Goal: Find specific page/section

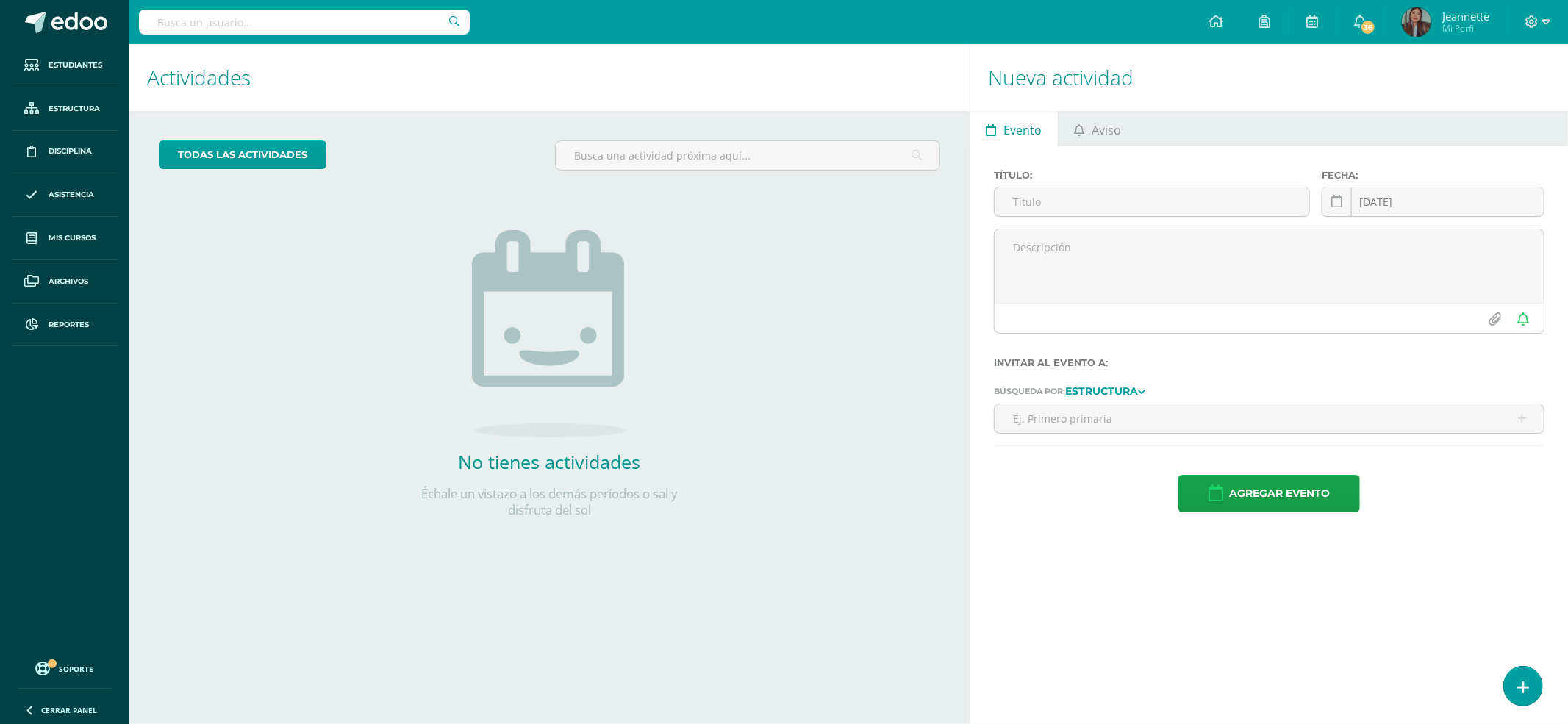
click at [302, 18] on input "text" at bounding box center [304, 22] width 331 height 25
type input "[PERSON_NAME]"
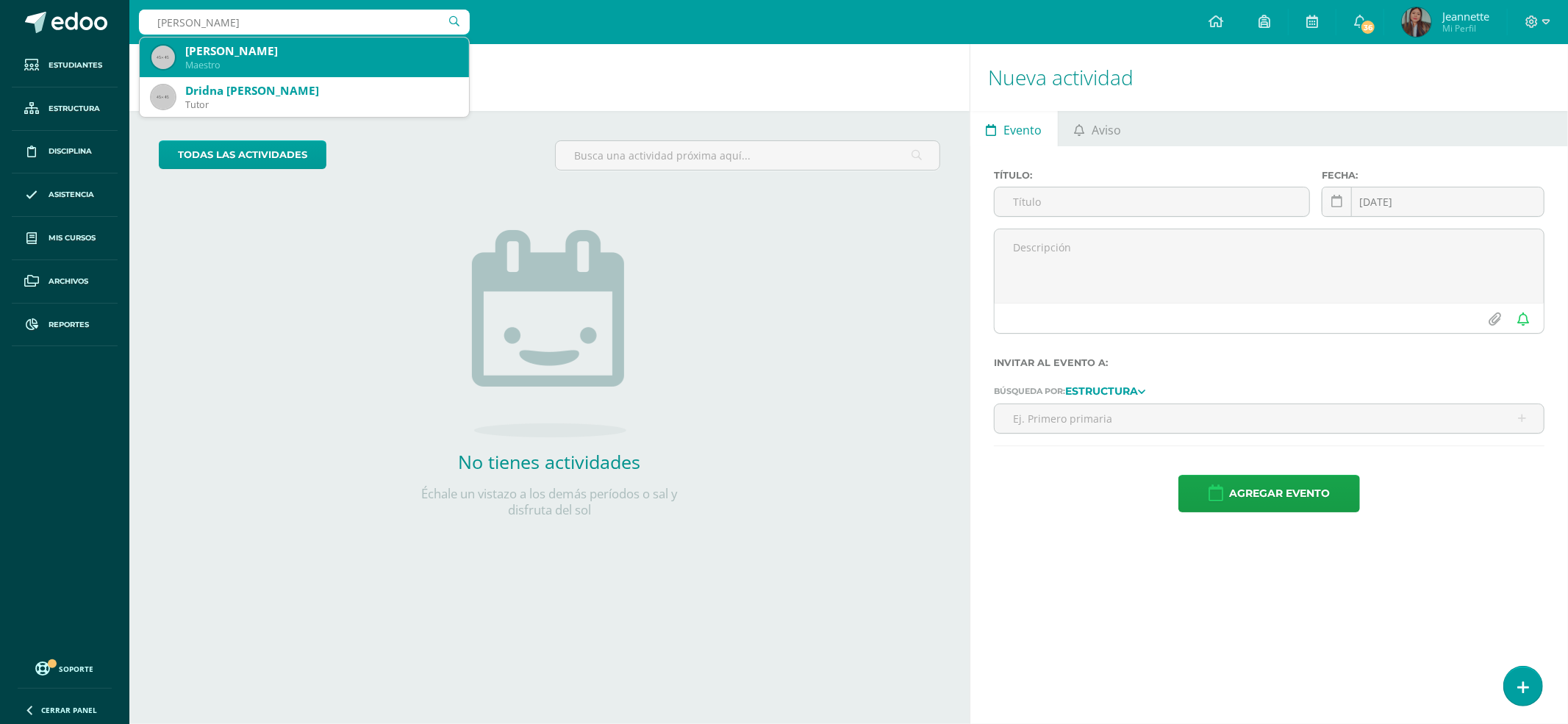
click at [398, 57] on div "[PERSON_NAME]" at bounding box center [321, 51] width 272 height 15
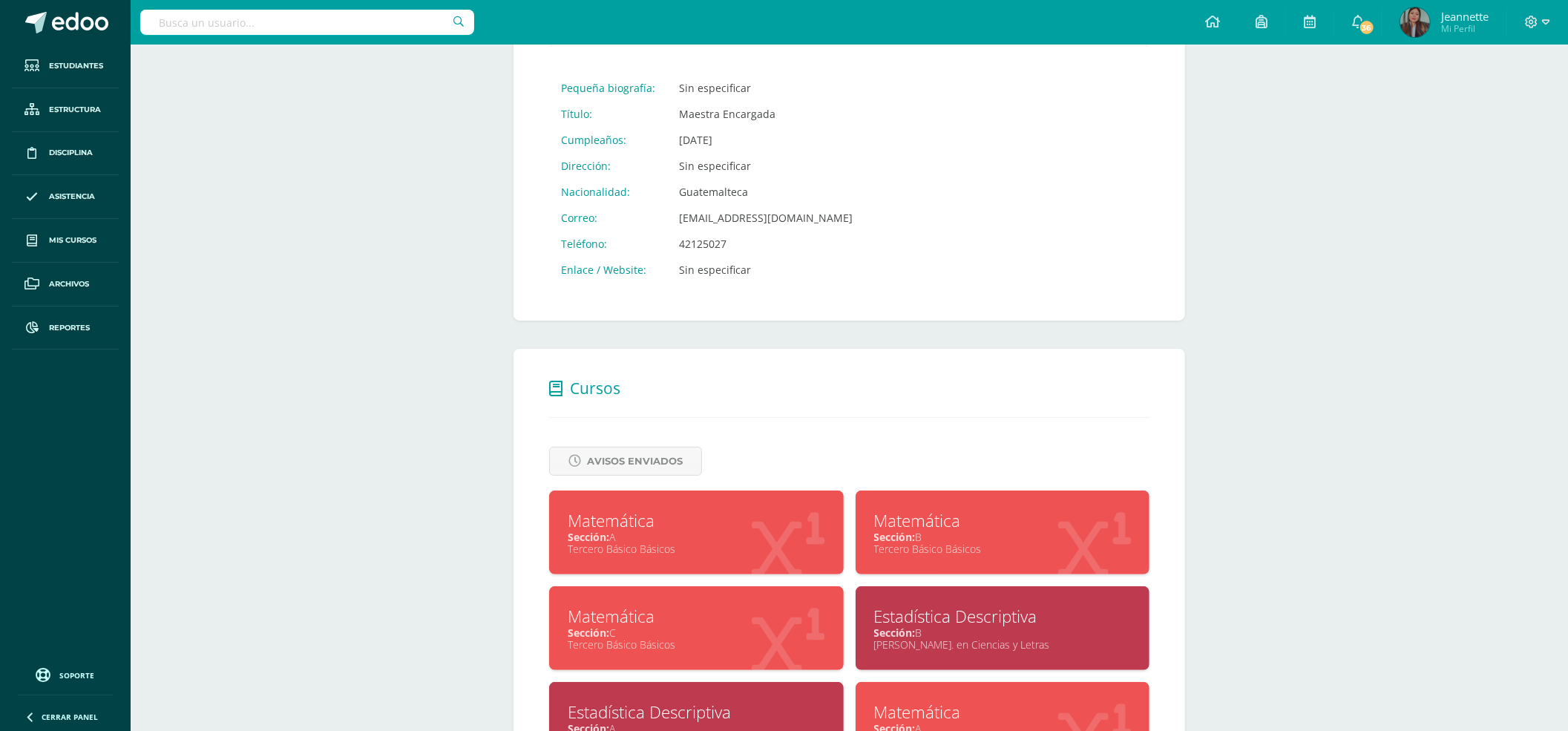
scroll to position [425, 0]
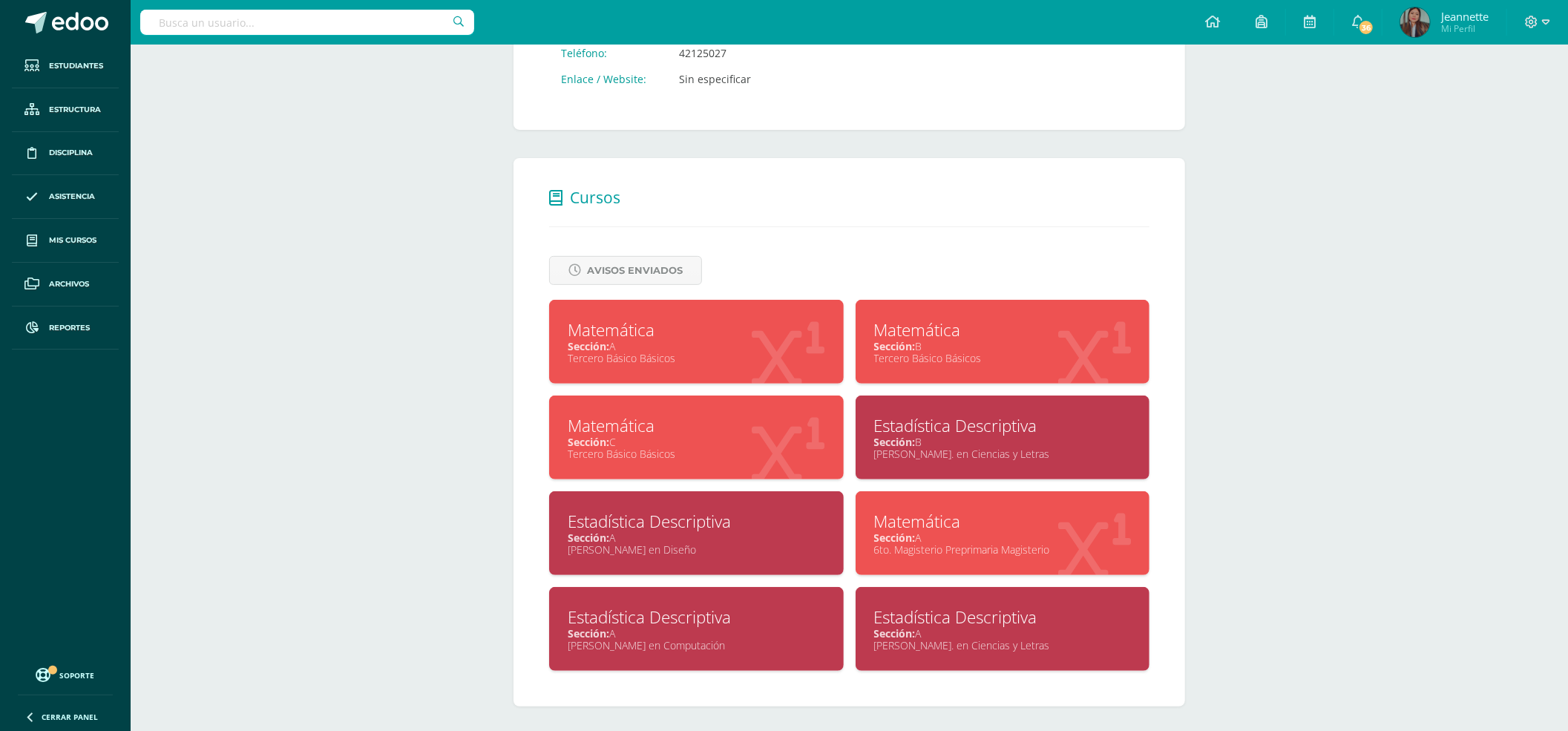
click at [1008, 638] on div "Quinto Bach. en Ciencias y Letras" at bounding box center [1003, 645] width 257 height 14
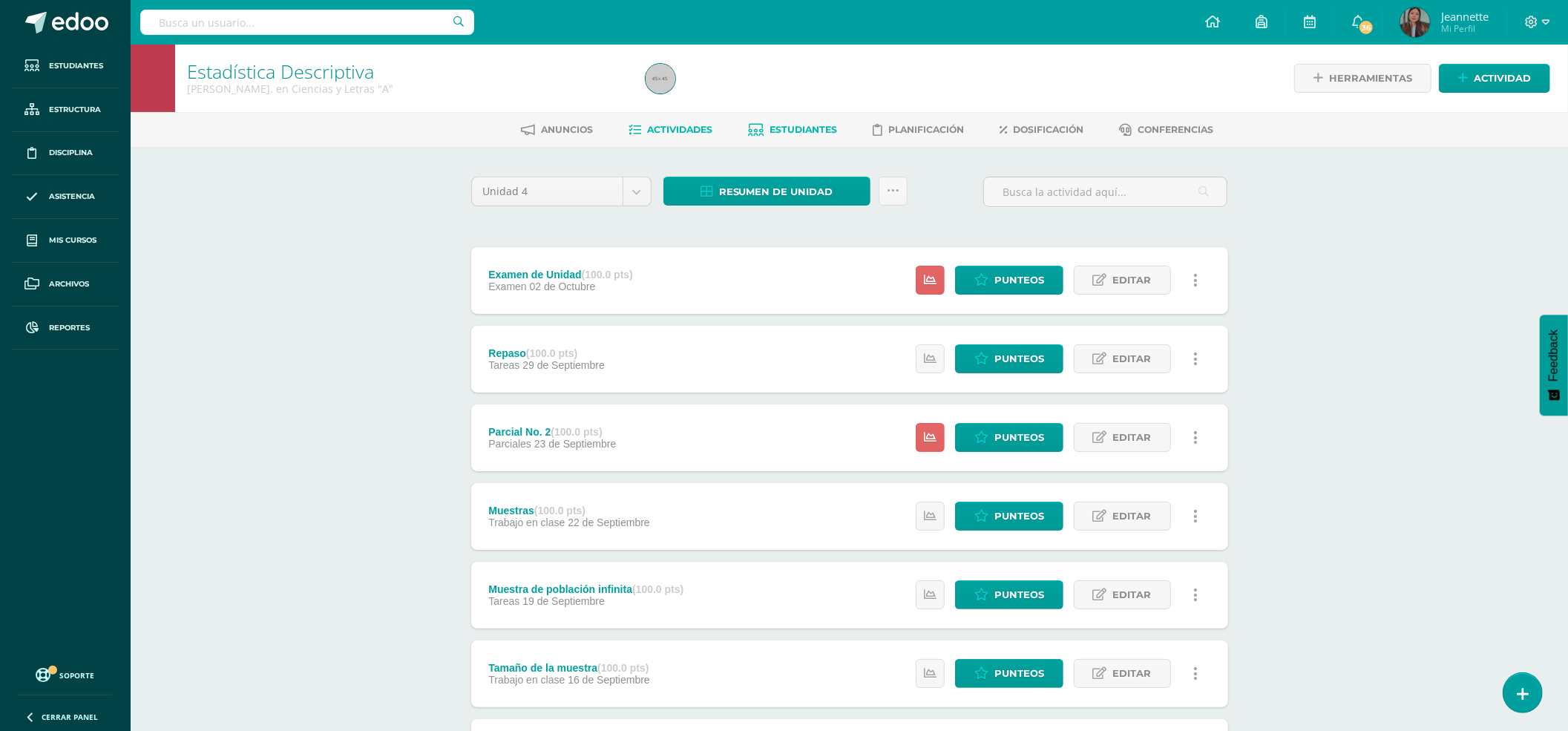
click at [796, 123] on link "Estudiantes" at bounding box center [792, 129] width 89 height 24
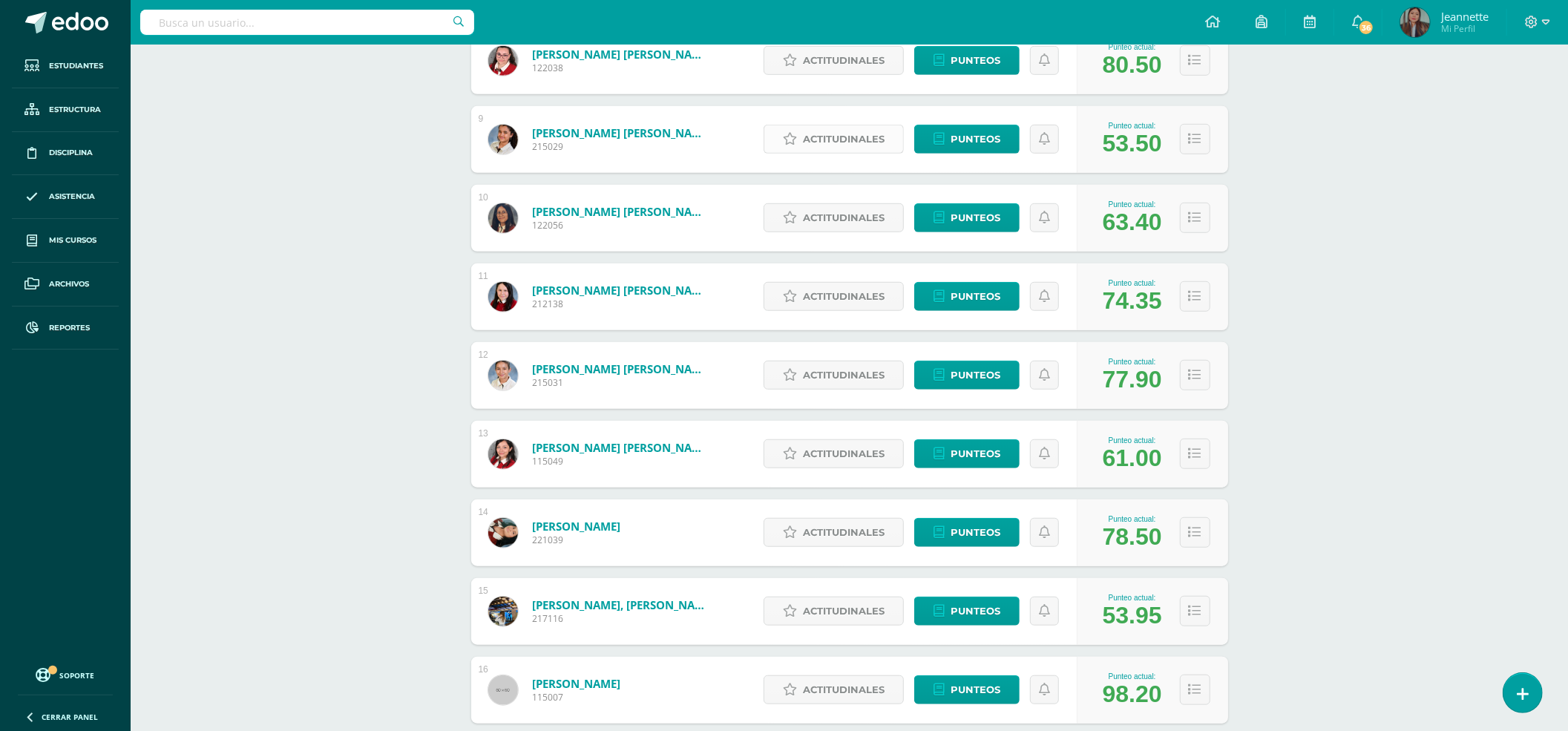
scroll to position [855, 0]
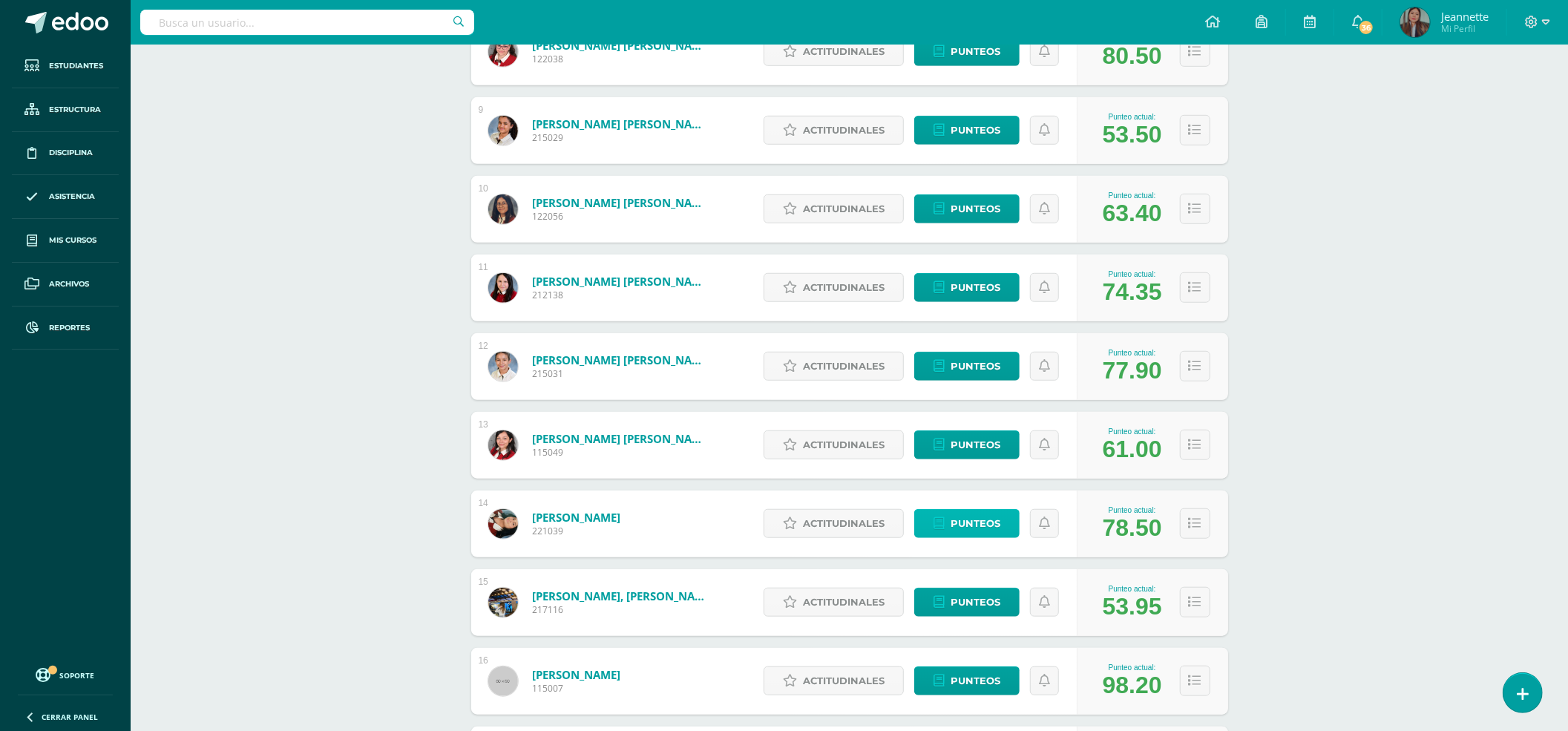
click at [959, 522] on span "Punteos" at bounding box center [975, 523] width 50 height 27
